Goal: Task Accomplishment & Management: Use online tool/utility

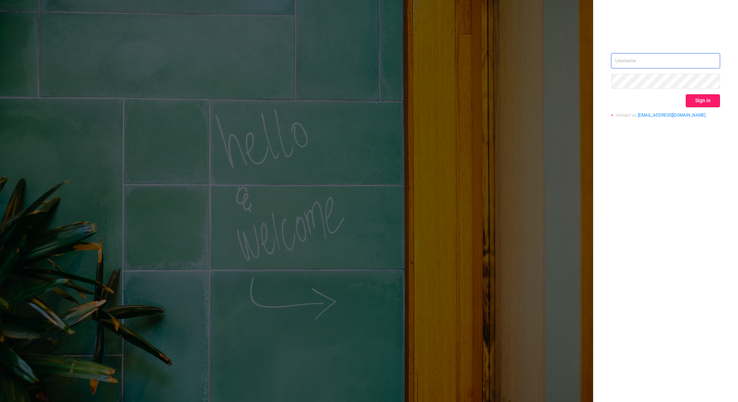
type input "[EMAIL_ADDRESS][DOMAIN_NAME]"
click at [695, 99] on button "Sign in" at bounding box center [702, 100] width 34 height 13
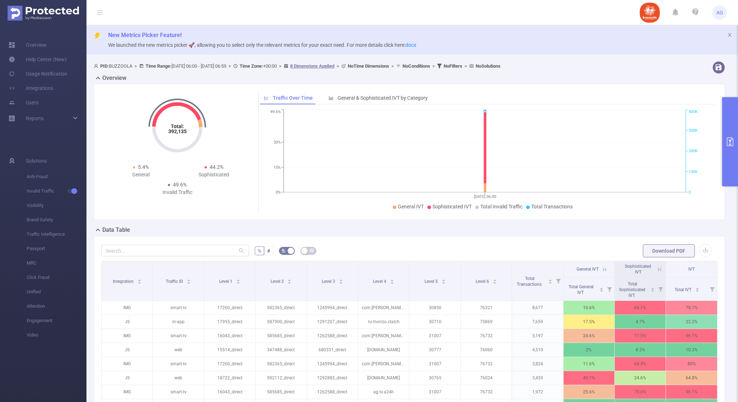
click at [726, 151] on button "primary" at bounding box center [730, 141] width 16 height 89
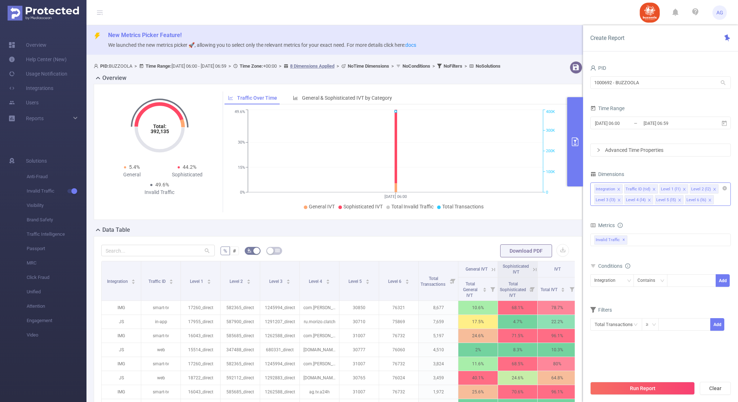
click at [617, 190] on icon "icon: close" at bounding box center [619, 190] width 4 height 4
click at [622, 189] on icon "icon: close" at bounding box center [624, 190] width 4 height 4
click at [619, 189] on icon "icon: close" at bounding box center [618, 189] width 3 height 3
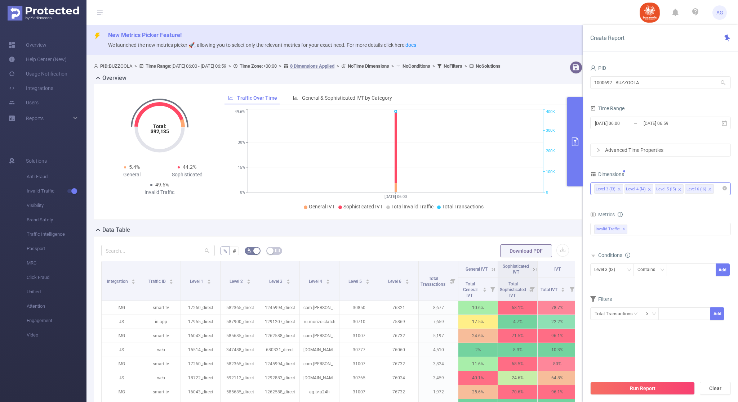
click at [648, 189] on icon "icon: close" at bounding box center [649, 190] width 4 height 4
click at [688, 270] on div at bounding box center [690, 270] width 41 height 12
paste input "1271433"
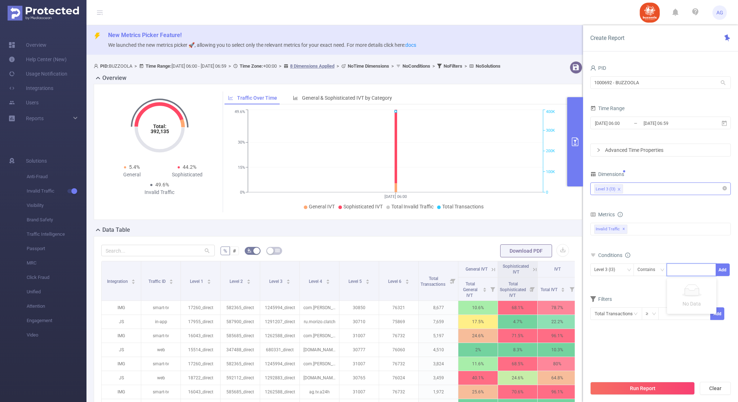
type input "1271433"
click at [688, 284] on li "1271433" at bounding box center [691, 286] width 49 height 12
click at [720, 270] on button "Add" at bounding box center [722, 270] width 14 height 13
click at [647, 126] on input "[DATE] 06:59" at bounding box center [672, 123] width 58 height 10
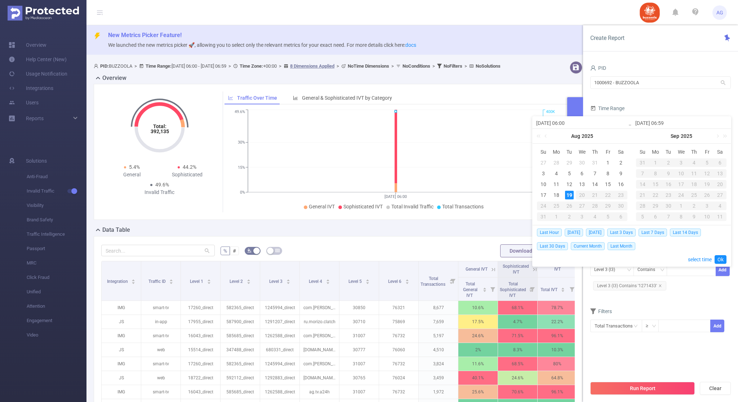
click at [542, 161] on div "27" at bounding box center [543, 162] width 9 height 9
click at [565, 192] on div "19" at bounding box center [569, 195] width 9 height 9
type input "[DATE] 06:00"
click at [720, 259] on link "Ok" at bounding box center [720, 259] width 12 height 9
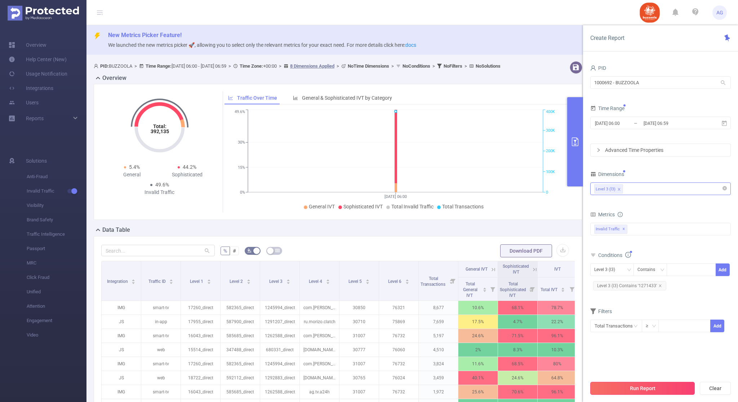
click at [667, 385] on button "Run Report" at bounding box center [642, 388] width 104 height 13
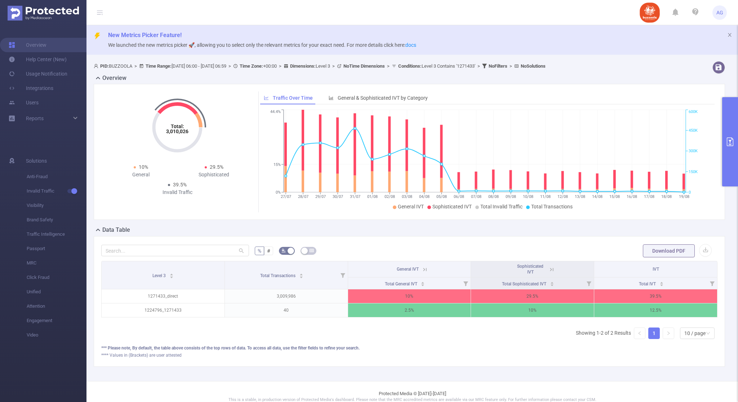
click at [730, 143] on icon "primary" at bounding box center [729, 142] width 9 height 9
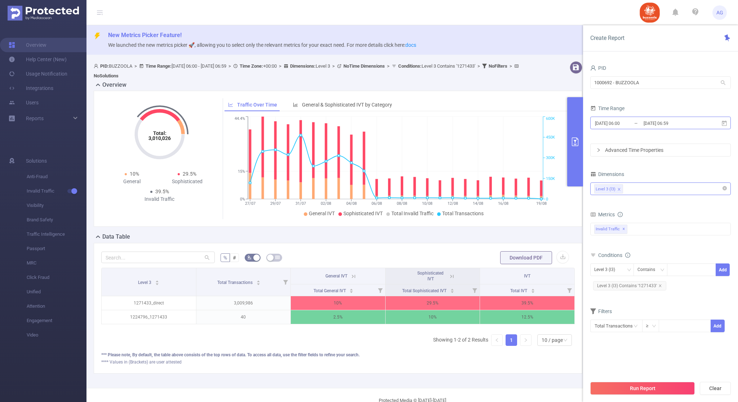
click at [620, 127] on input "[DATE] 06:00" at bounding box center [623, 123] width 58 height 10
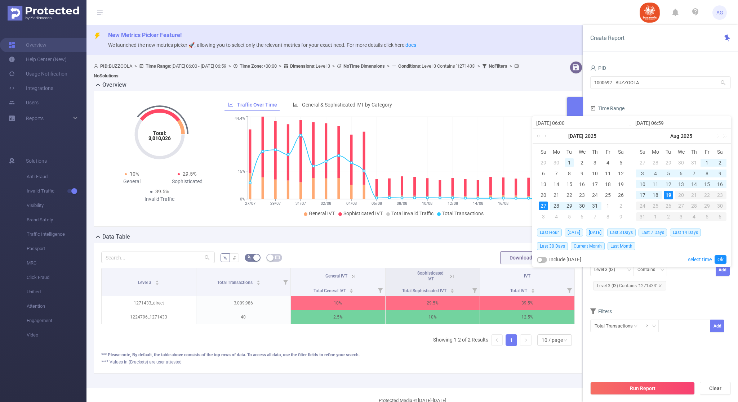
click at [568, 162] on div "1" at bounding box center [569, 162] width 9 height 9
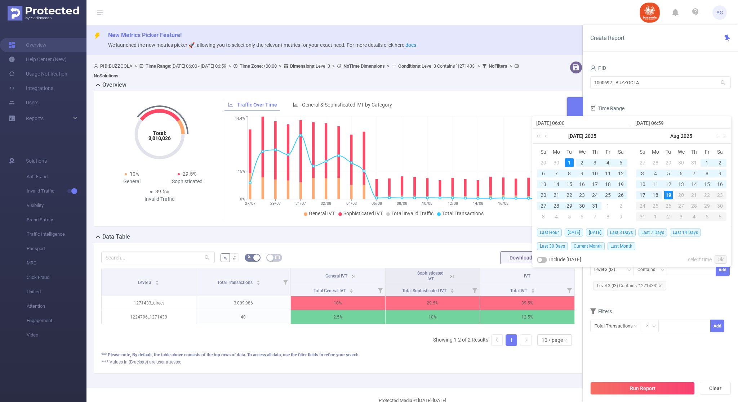
click at [668, 194] on div "19" at bounding box center [668, 195] width 9 height 9
type input "[DATE] 06:00"
click at [719, 258] on link "Ok" at bounding box center [720, 259] width 12 height 9
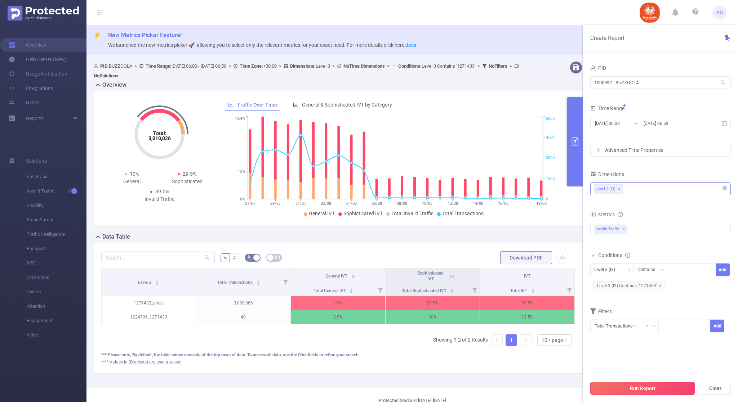
click at [666, 386] on button "Run Report" at bounding box center [642, 388] width 104 height 13
